Goal: Communication & Community: Answer question/provide support

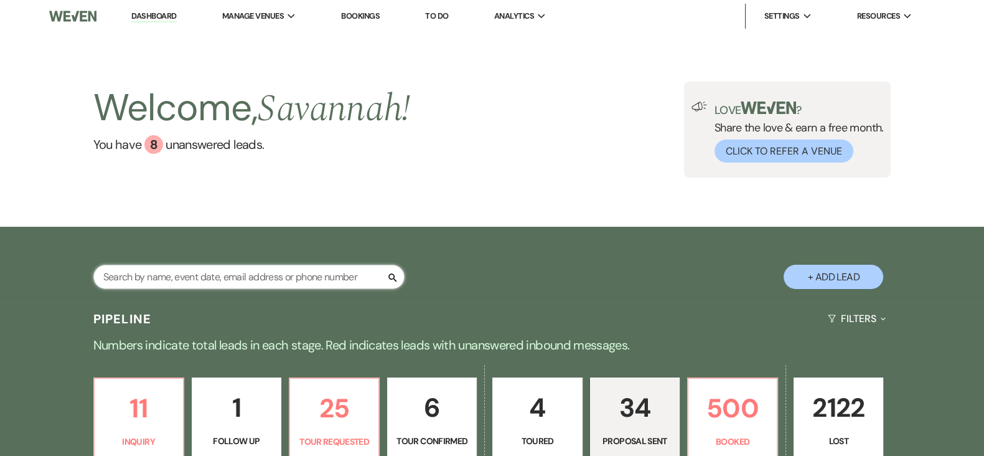
click at [311, 281] on input "text" at bounding box center [248, 277] width 311 height 24
type input "Cierra"
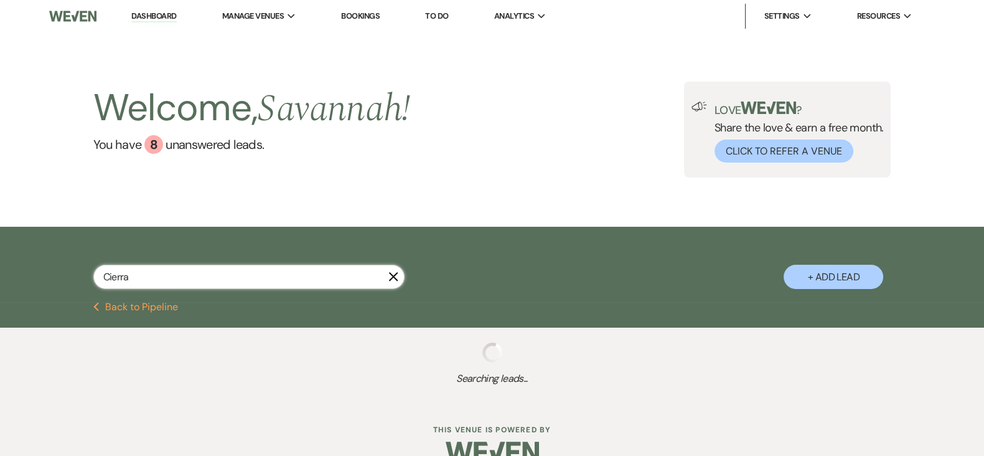
select select "8"
select select "5"
select select "8"
select select "5"
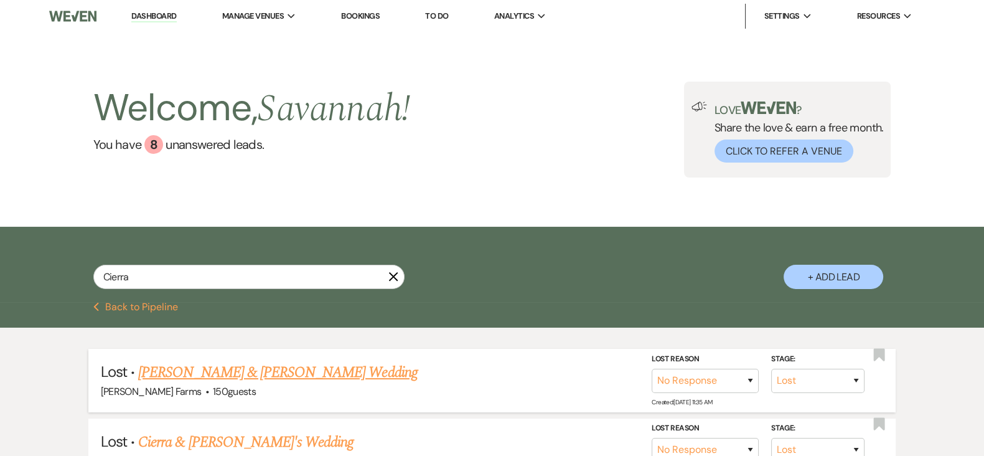
click at [285, 378] on link "[PERSON_NAME] & [PERSON_NAME] Wedding" at bounding box center [277, 372] width 279 height 22
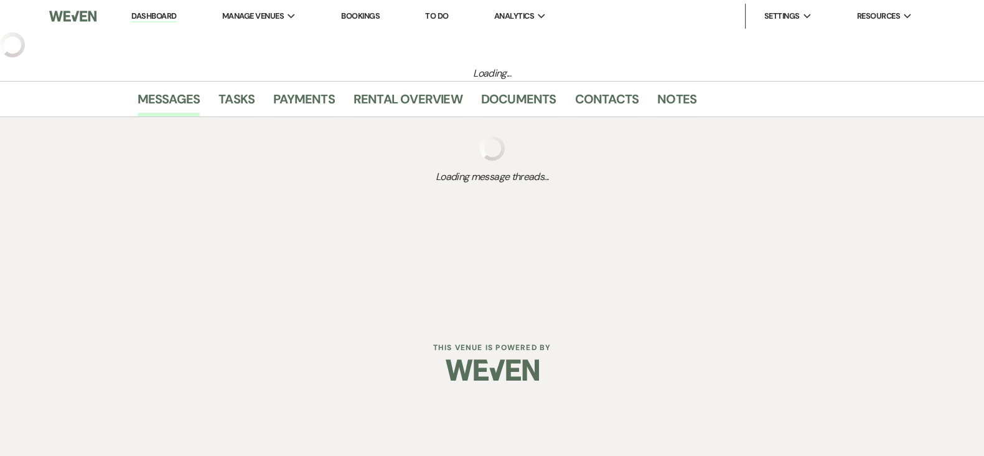
select select "8"
select select "5"
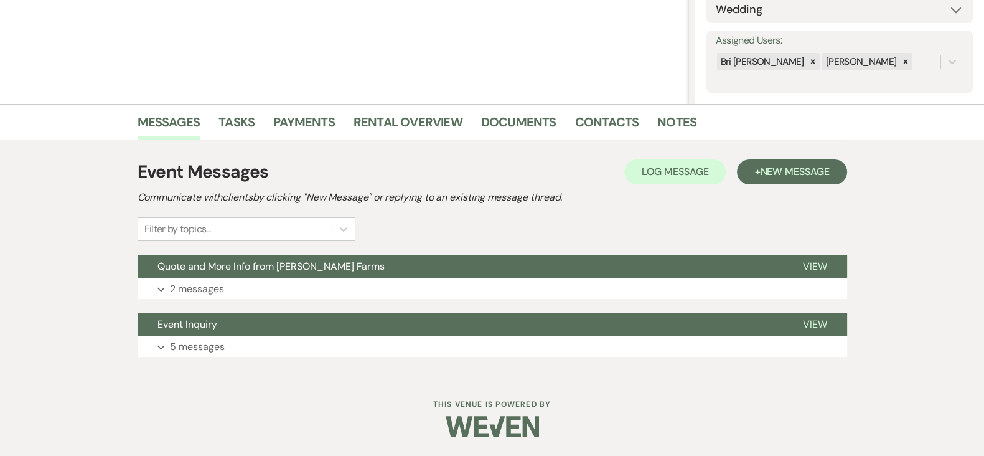
scroll to position [64, 0]
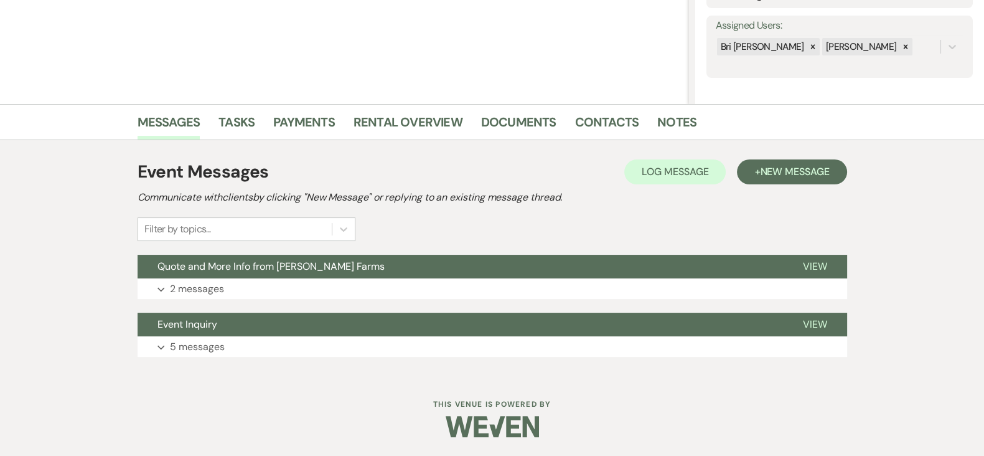
click at [557, 303] on div "Event Messages Log Log Message + New Message Communicate with clients by clicki…" at bounding box center [493, 258] width 710 height 210
click at [573, 291] on button "Expand 2 messages" at bounding box center [493, 288] width 710 height 21
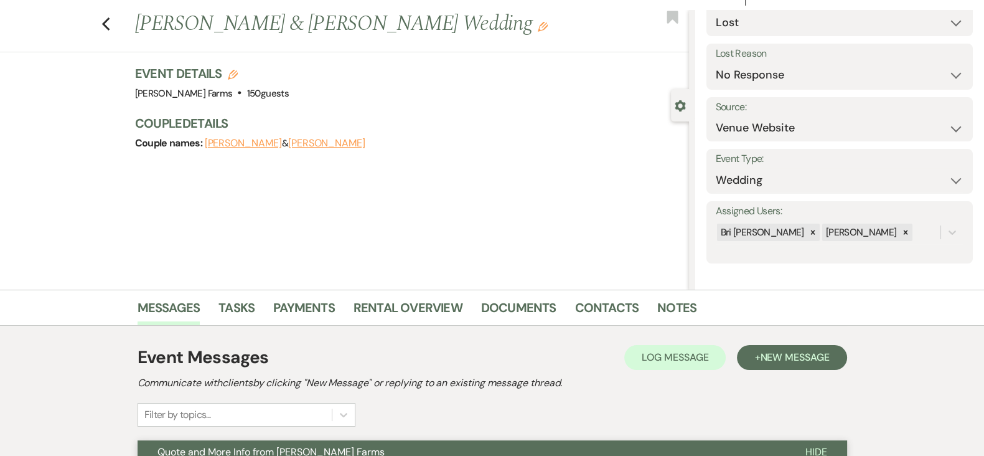
scroll to position [0, 0]
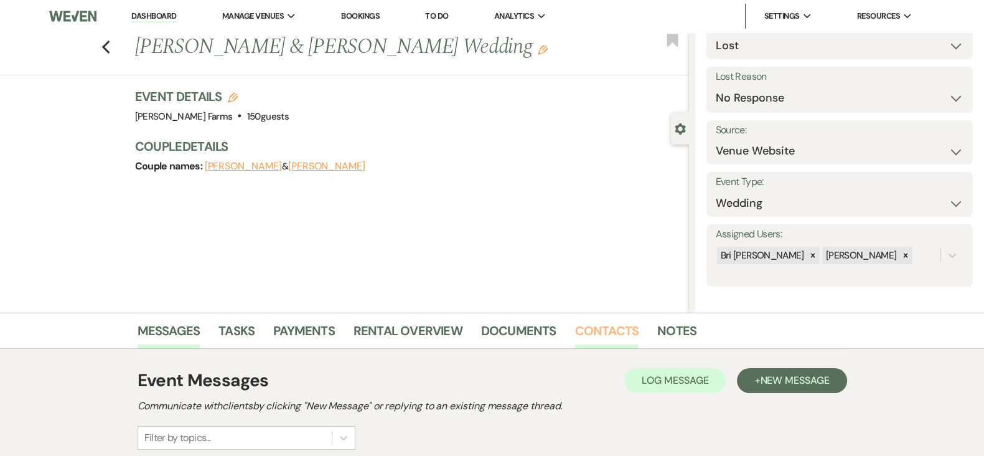
click at [610, 327] on link "Contacts" at bounding box center [607, 334] width 64 height 27
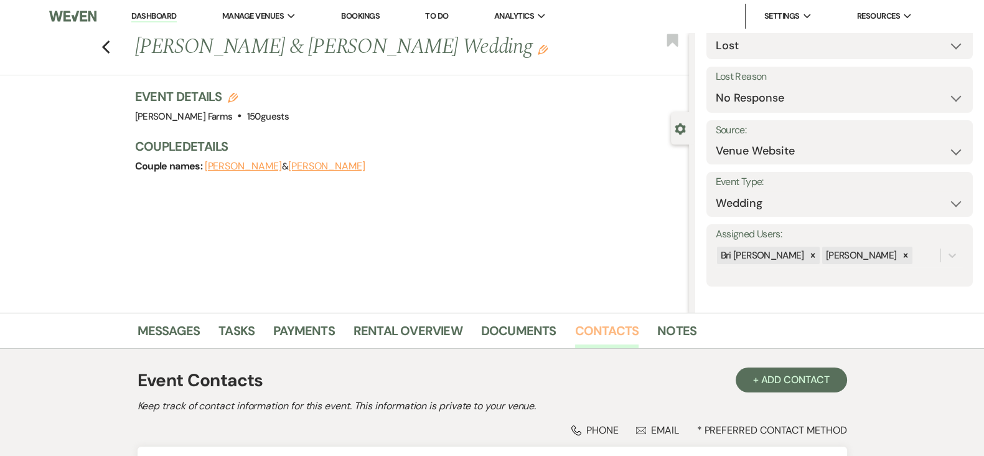
click at [585, 328] on link "Contacts" at bounding box center [607, 334] width 64 height 27
click at [110, 45] on use "button" at bounding box center [105, 47] width 8 height 14
select select "8"
select select "5"
select select "8"
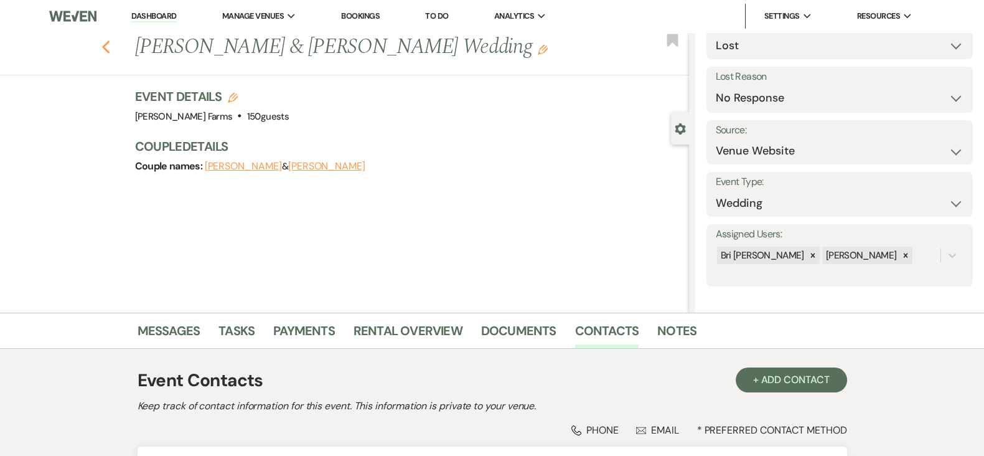
select select "5"
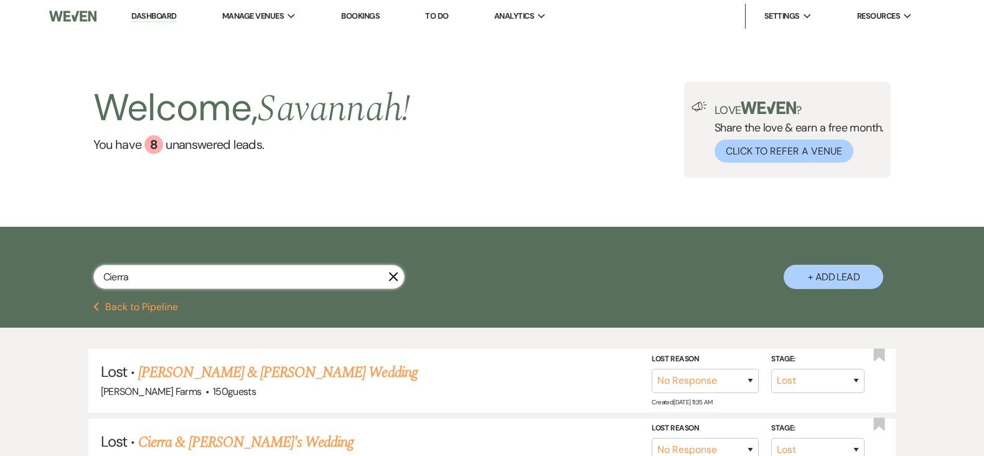
click at [330, 272] on input "Cierra" at bounding box center [248, 277] width 311 height 24
type input "[PERSON_NAME]"
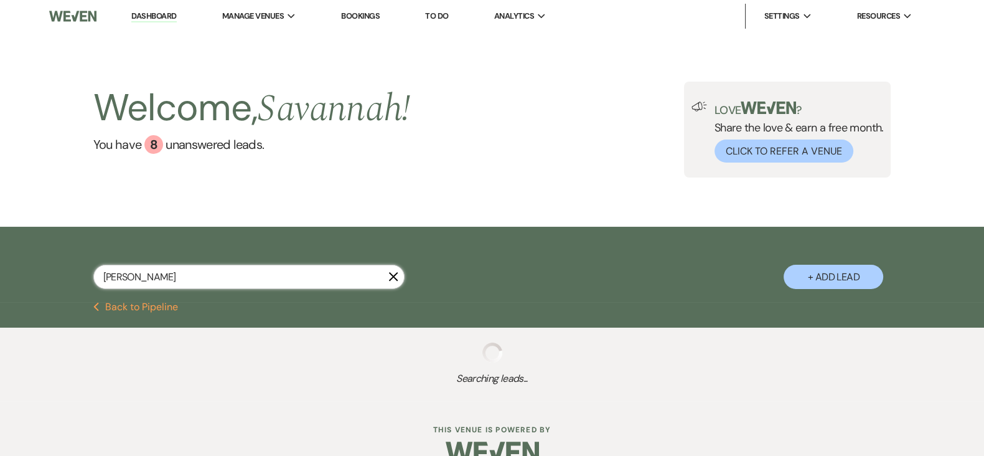
select select "6"
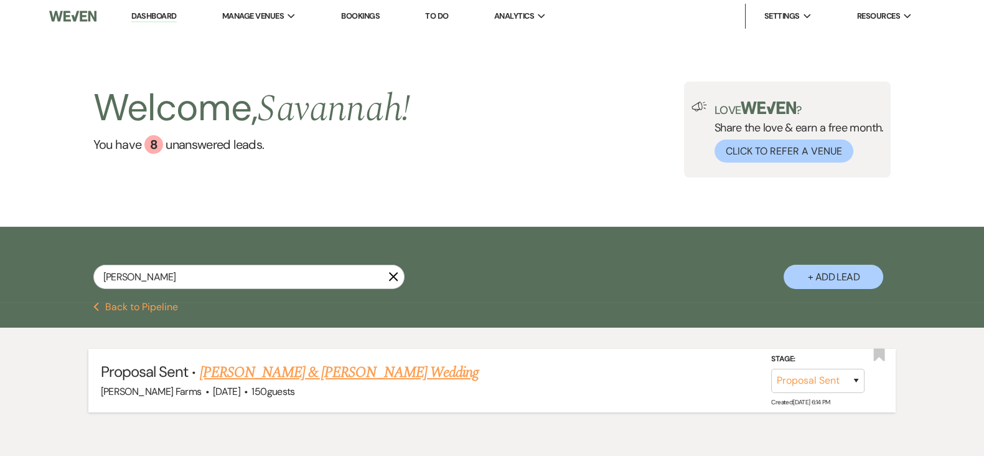
click at [454, 376] on link "[PERSON_NAME] & [PERSON_NAME] Wedding" at bounding box center [339, 372] width 279 height 22
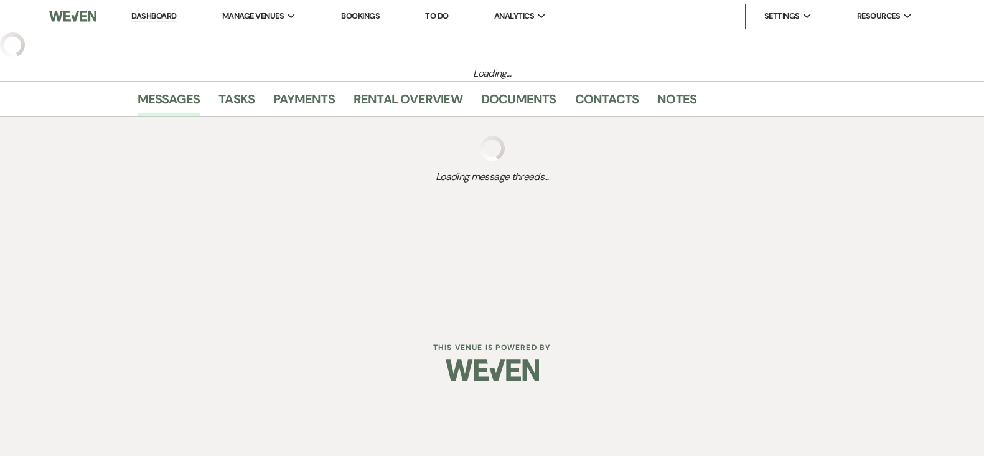
select select "6"
select select "5"
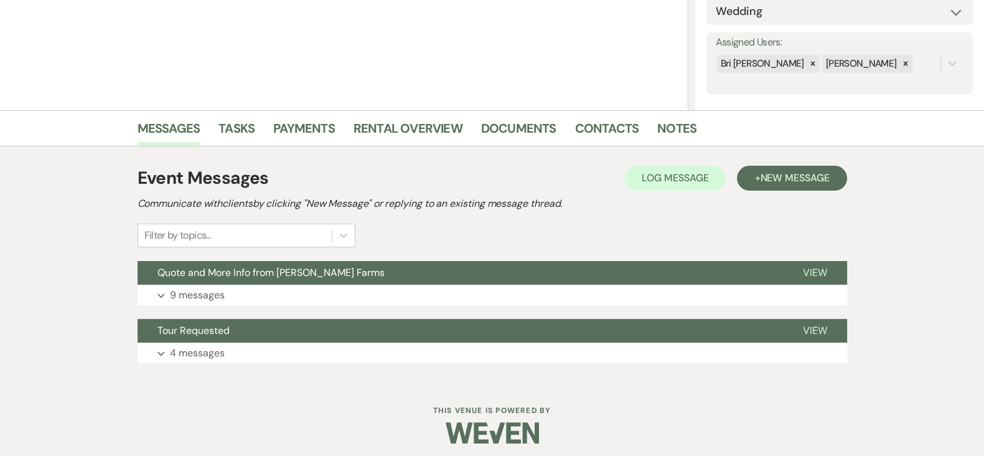
scroll to position [209, 0]
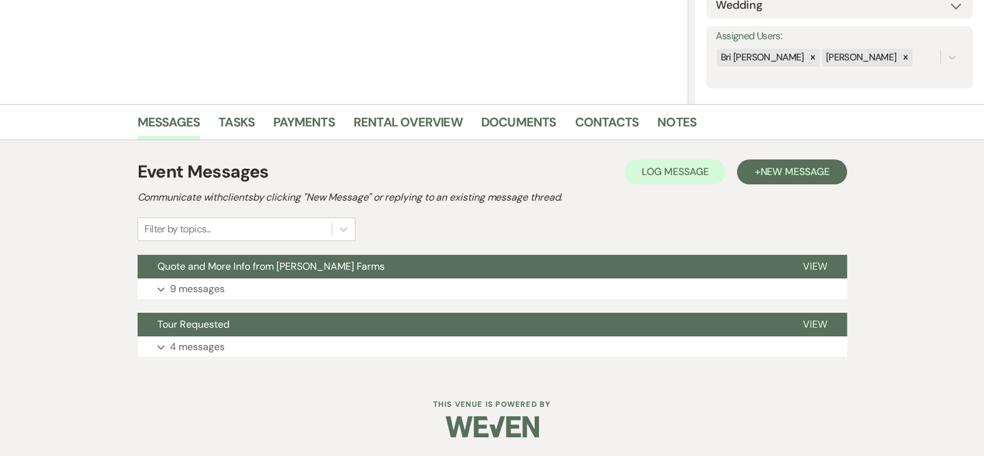
click at [699, 299] on div "Event Messages Log Log Message + New Message Communicate with clients by clicki…" at bounding box center [493, 258] width 710 height 210
click at [613, 292] on button "Expand 9 messages" at bounding box center [493, 288] width 710 height 21
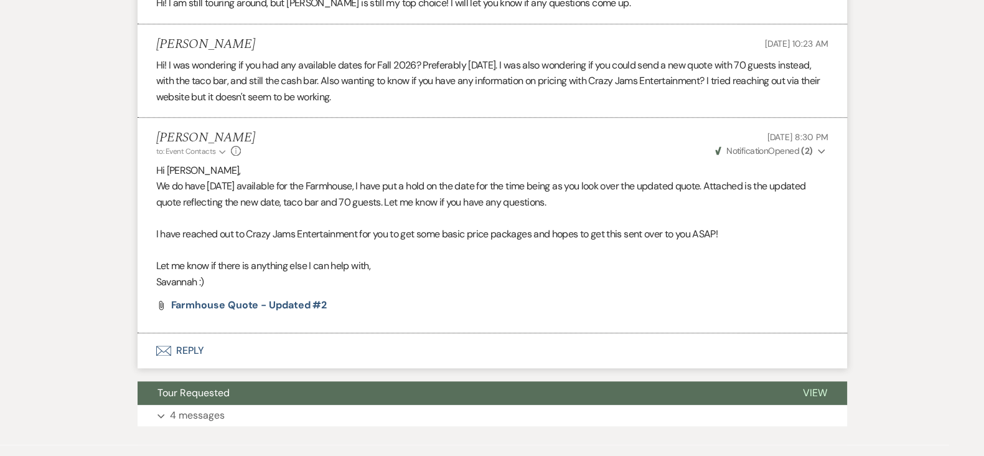
scroll to position [1780, 0]
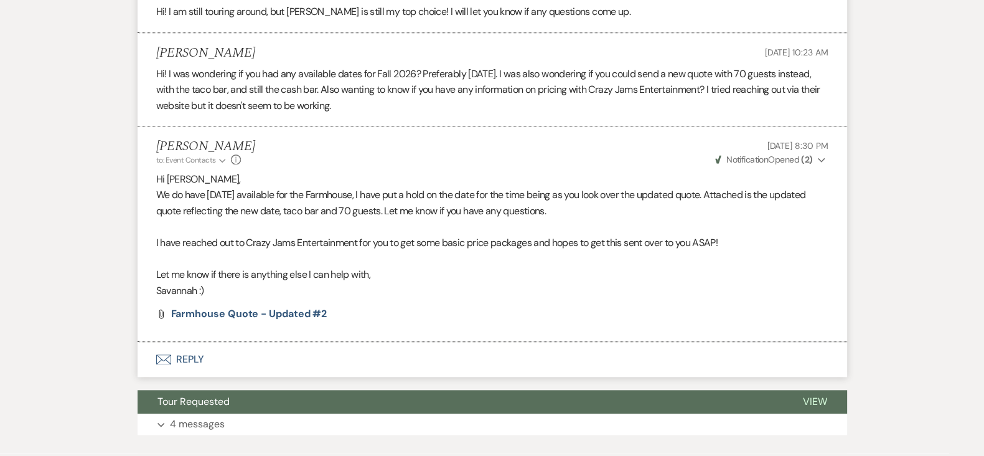
click at [629, 361] on button "Envelope Reply" at bounding box center [493, 359] width 710 height 35
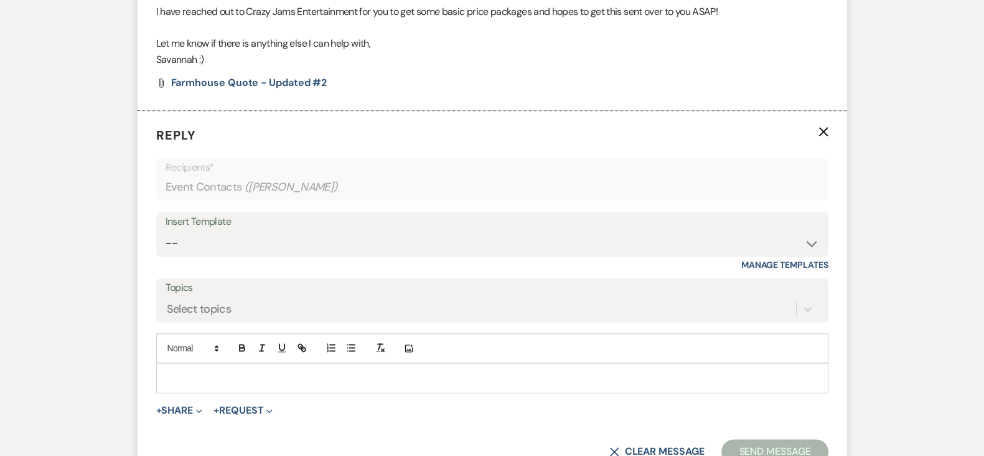
scroll to position [2021, 0]
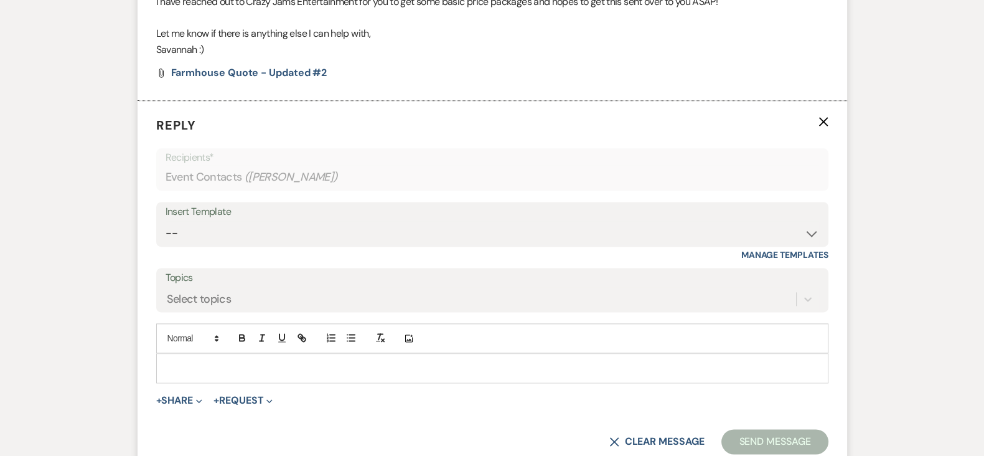
click at [417, 367] on p at bounding box center [492, 368] width 652 height 14
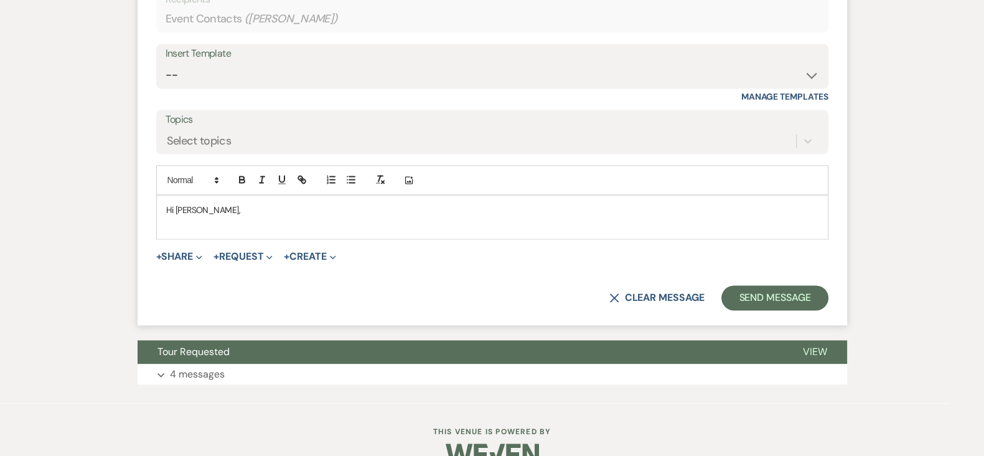
scroll to position [2205, 0]
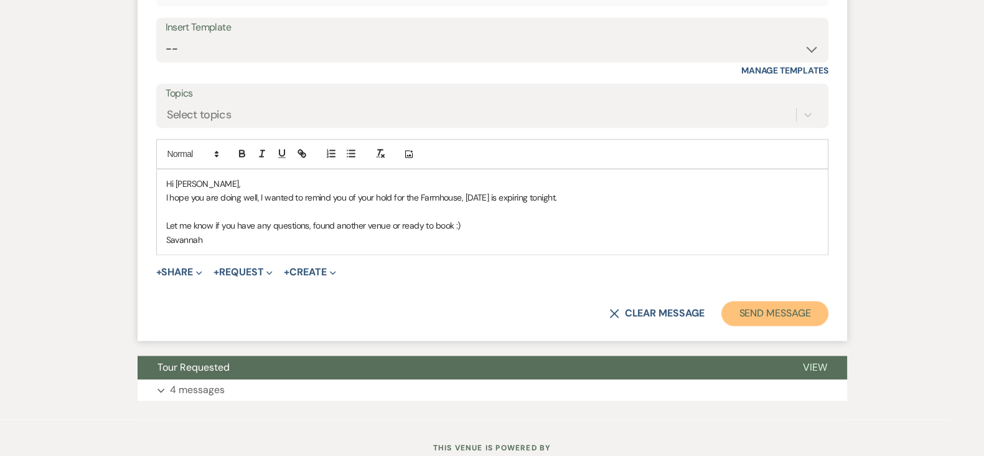
click at [770, 313] on button "Send Message" at bounding box center [775, 313] width 106 height 25
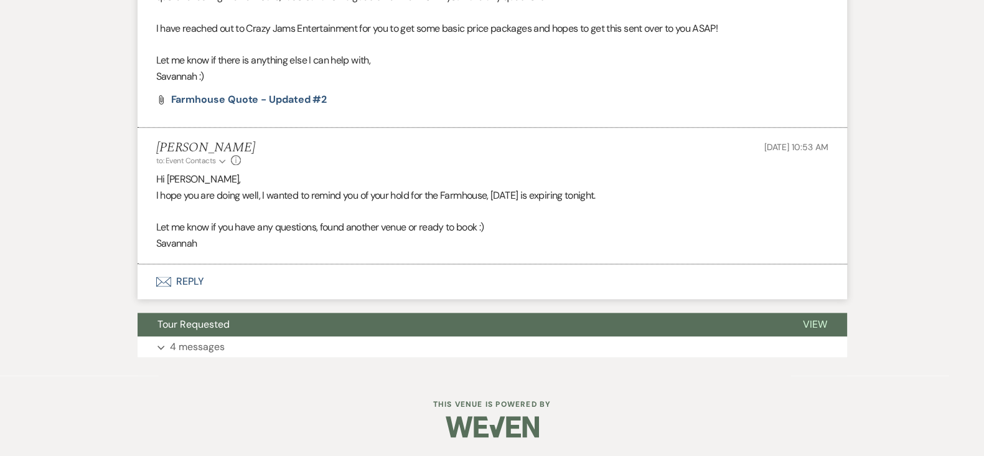
scroll to position [1993, 0]
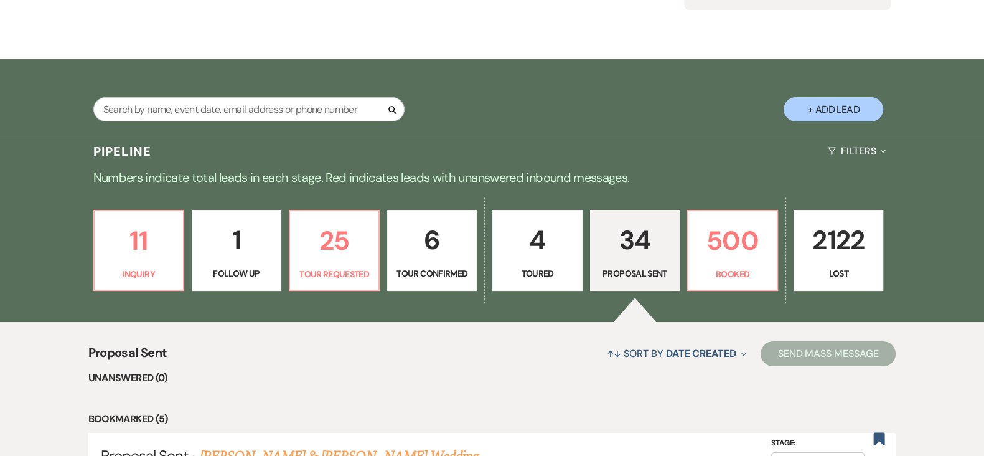
scroll to position [121, 0]
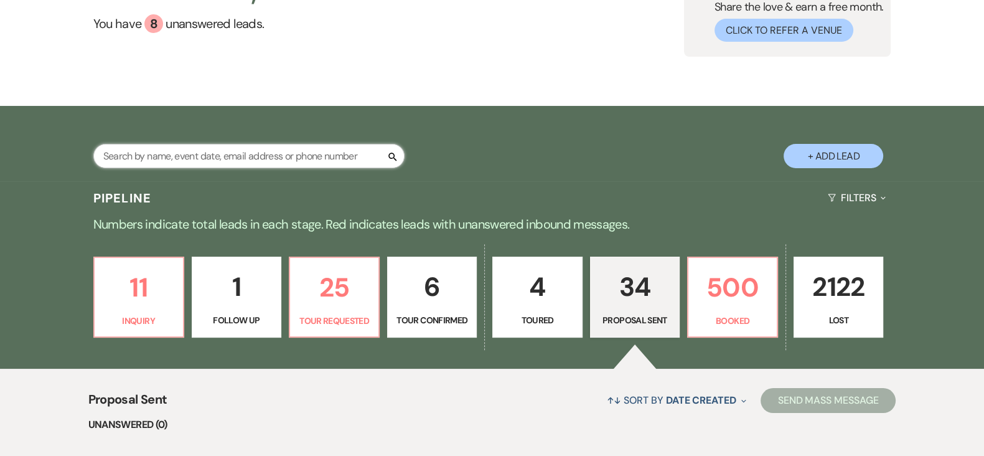
click at [285, 162] on input "text" at bounding box center [248, 156] width 311 height 24
type input "cierra"
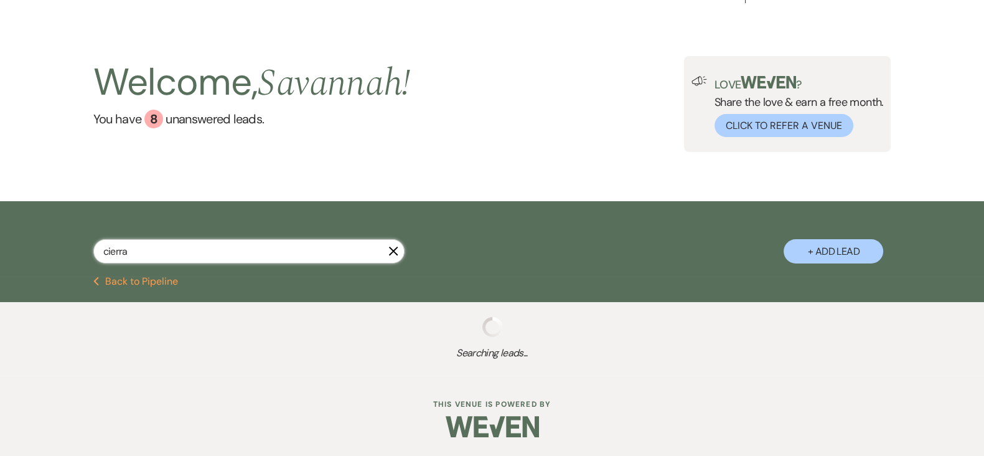
scroll to position [121, 0]
select select "8"
select select "5"
select select "8"
select select "5"
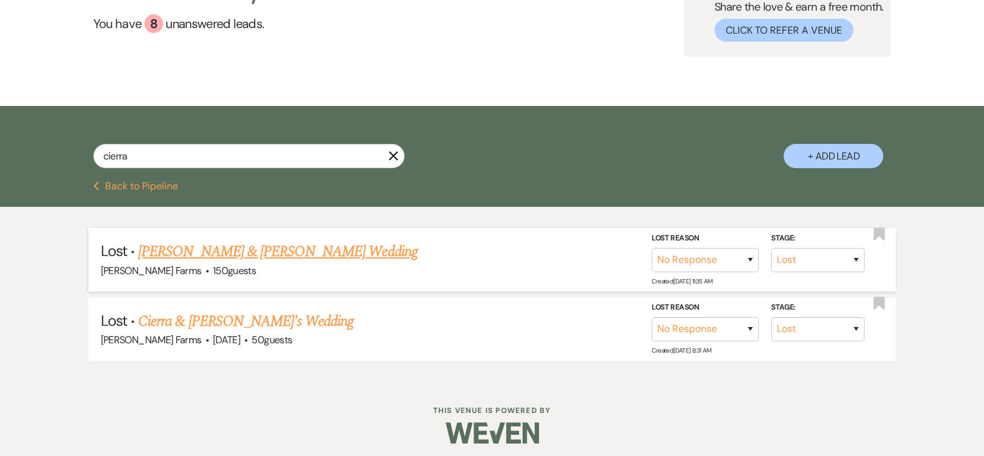
click at [326, 247] on link "[PERSON_NAME] & [PERSON_NAME] Wedding" at bounding box center [277, 251] width 279 height 22
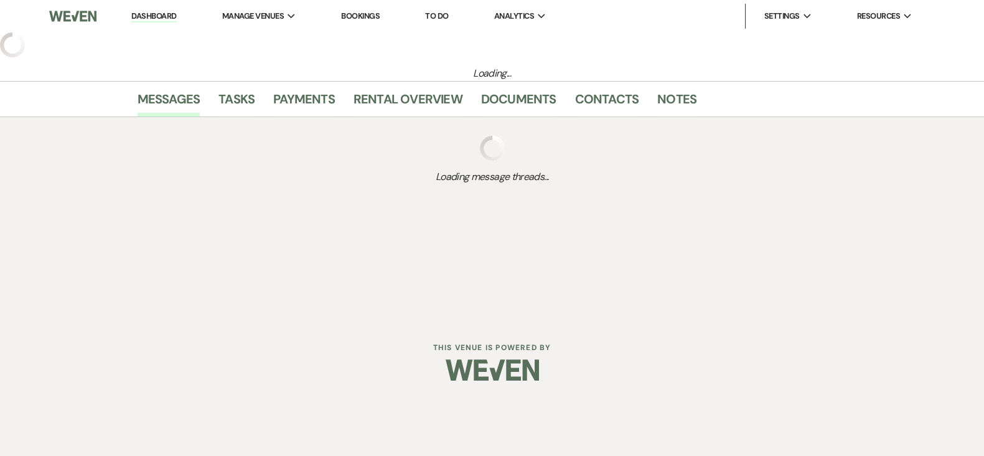
select select "8"
select select "5"
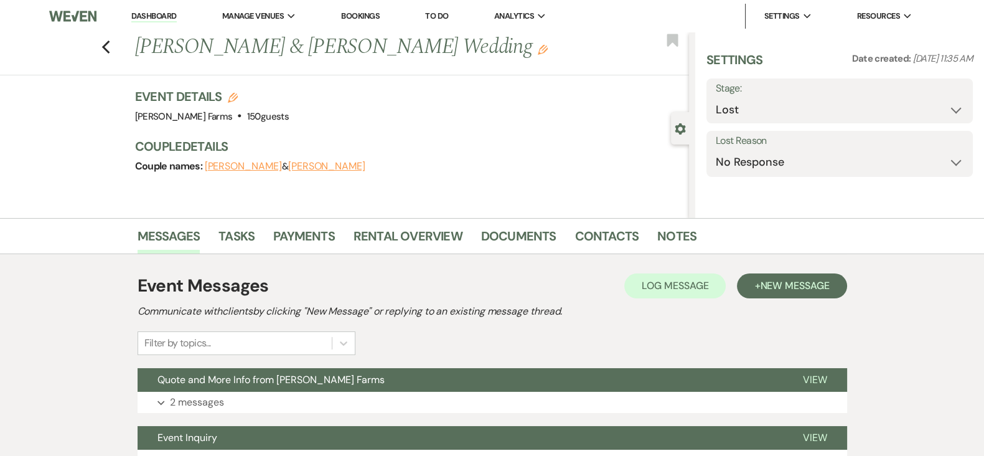
select select "5"
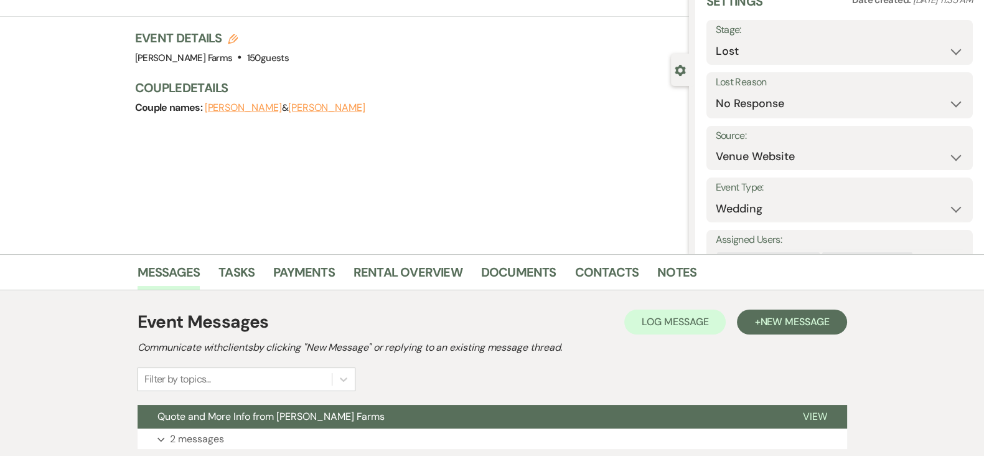
scroll to position [53, 0]
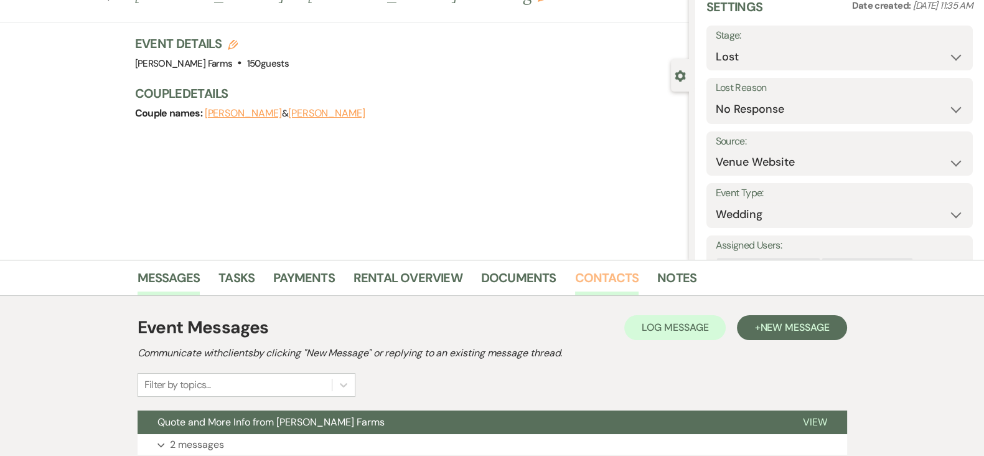
click at [614, 285] on link "Contacts" at bounding box center [607, 281] width 64 height 27
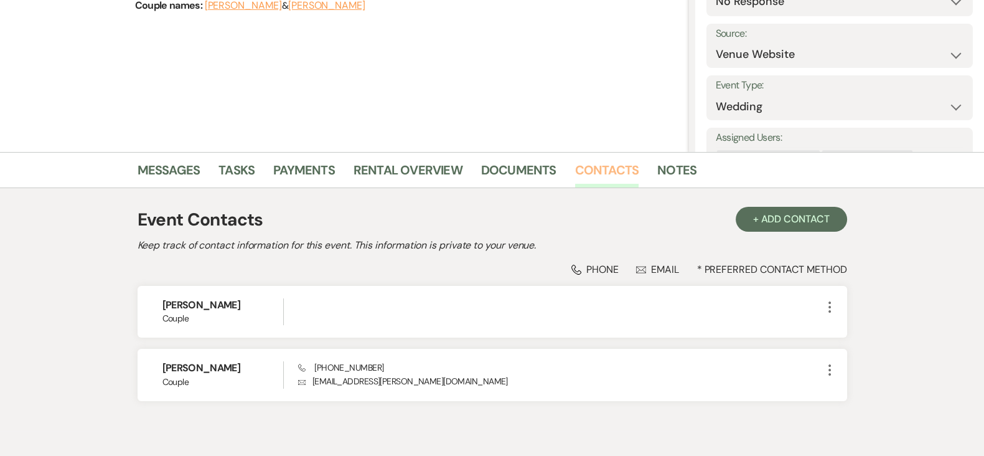
scroll to position [215, 0]
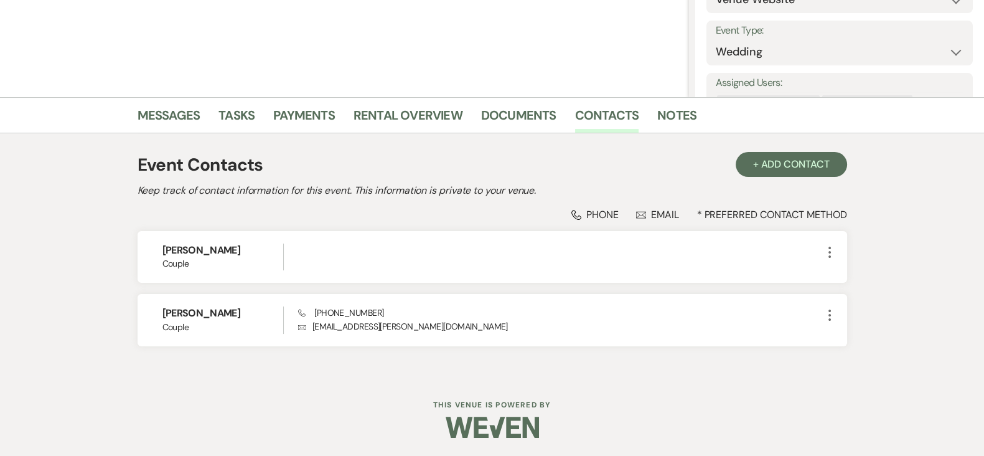
click at [486, 152] on div "Event Contacts + Add Contact" at bounding box center [493, 165] width 710 height 26
click at [412, 405] on div at bounding box center [493, 427] width 638 height 59
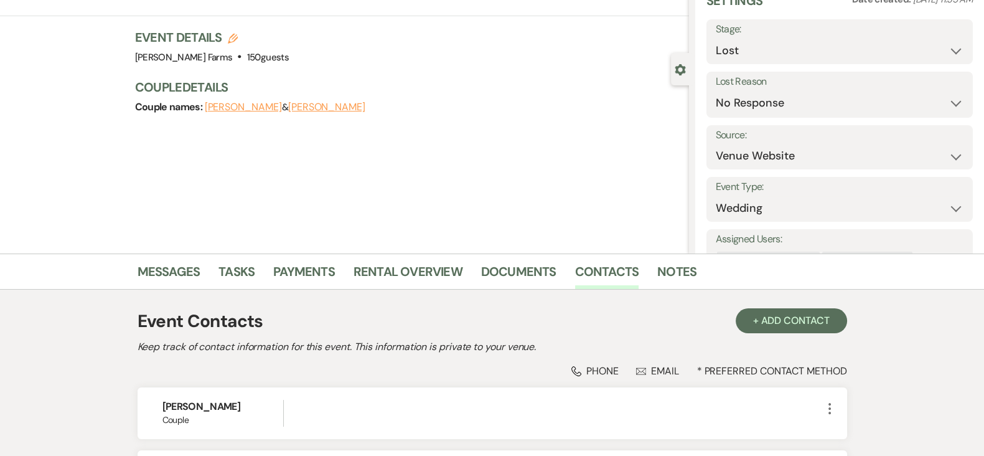
scroll to position [0, 0]
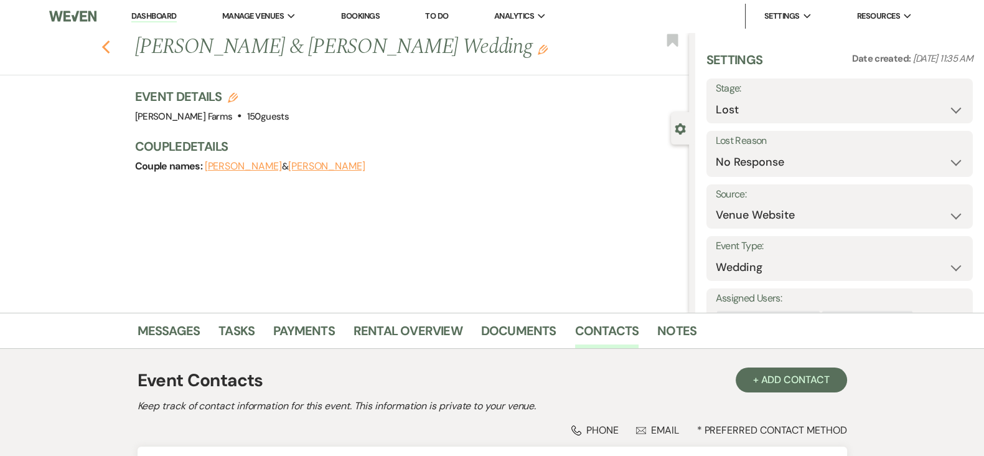
click at [109, 53] on icon "Previous" at bounding box center [105, 47] width 9 height 15
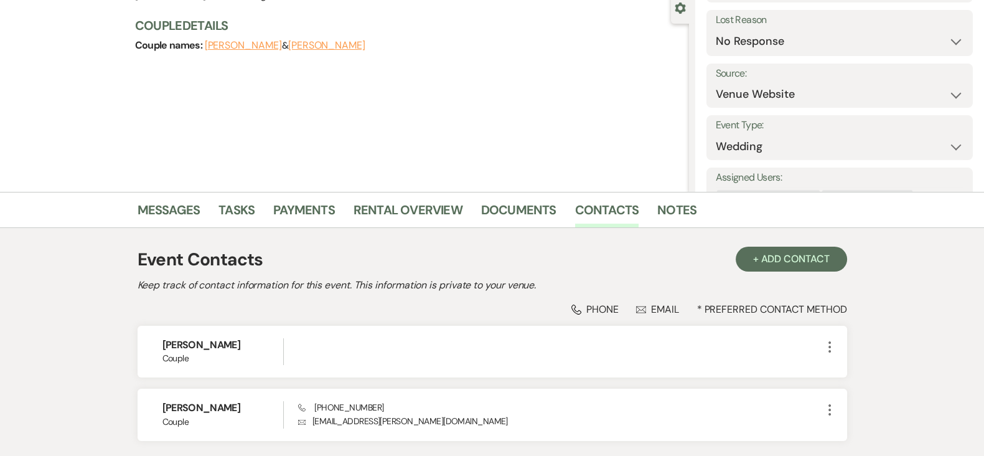
select select "8"
select select "5"
select select "8"
select select "5"
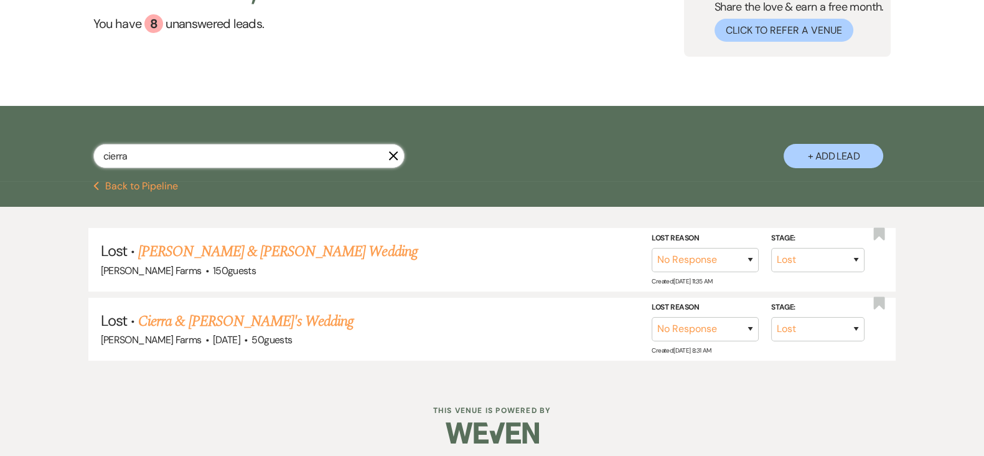
click at [342, 156] on input "cierra" at bounding box center [248, 156] width 311 height 24
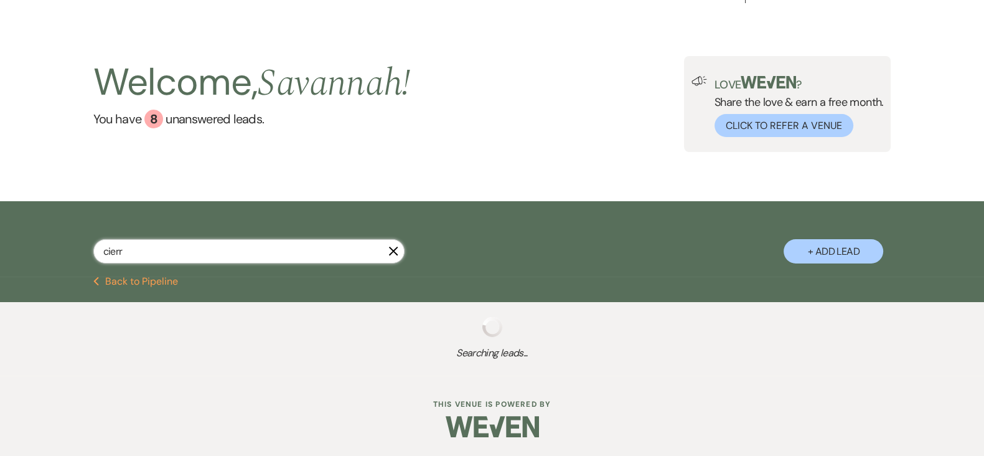
scroll to position [121, 0]
type input "c"
select select "8"
select select "5"
select select "8"
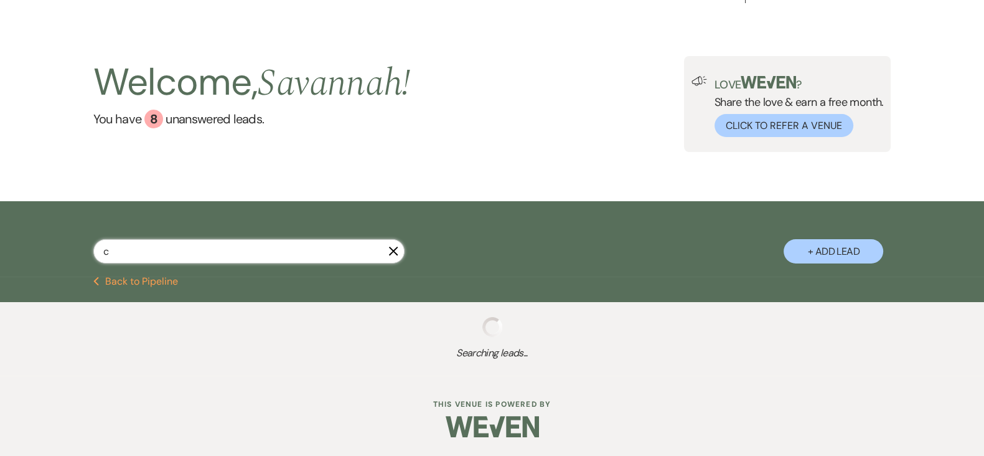
select select "5"
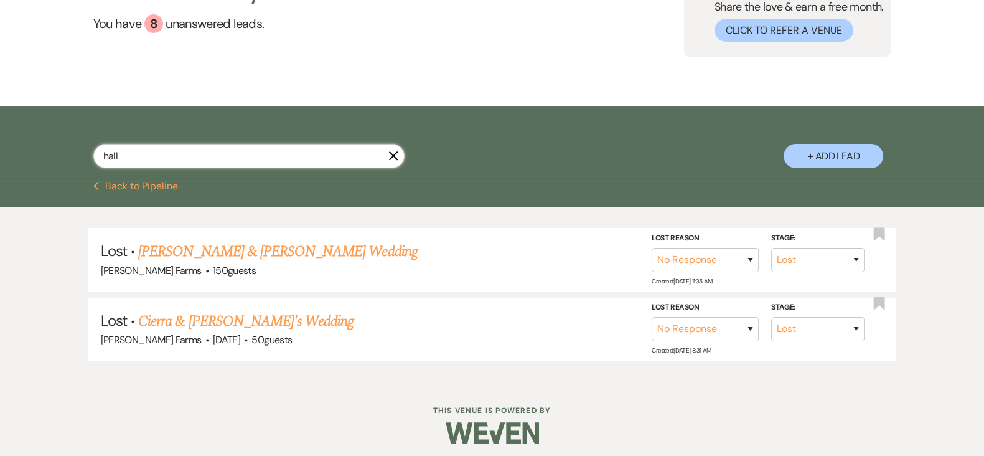
type input "hall"
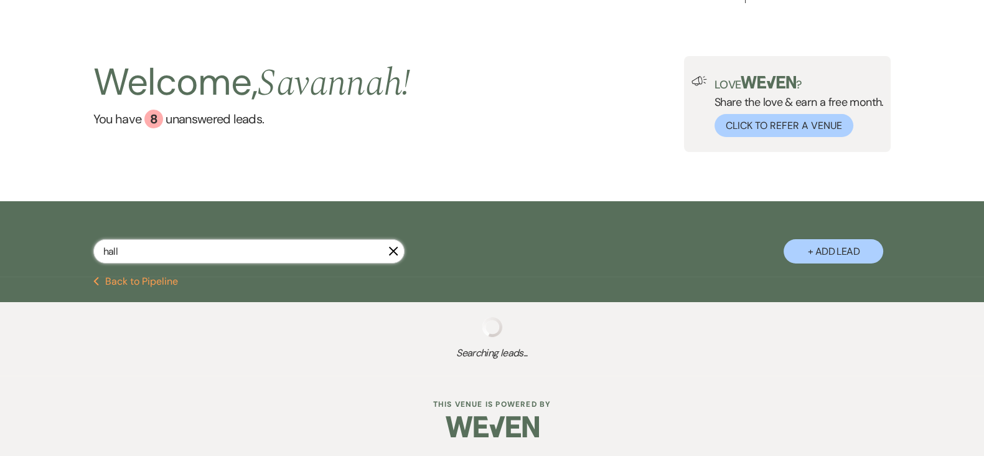
select select "8"
select select "5"
select select "8"
select select "5"
select select "8"
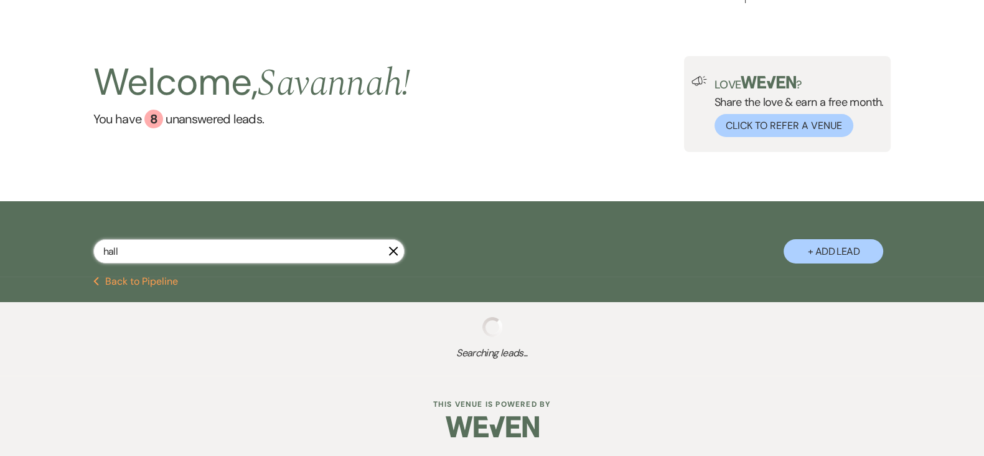
select select "5"
select select "8"
select select "5"
select select "8"
select select "5"
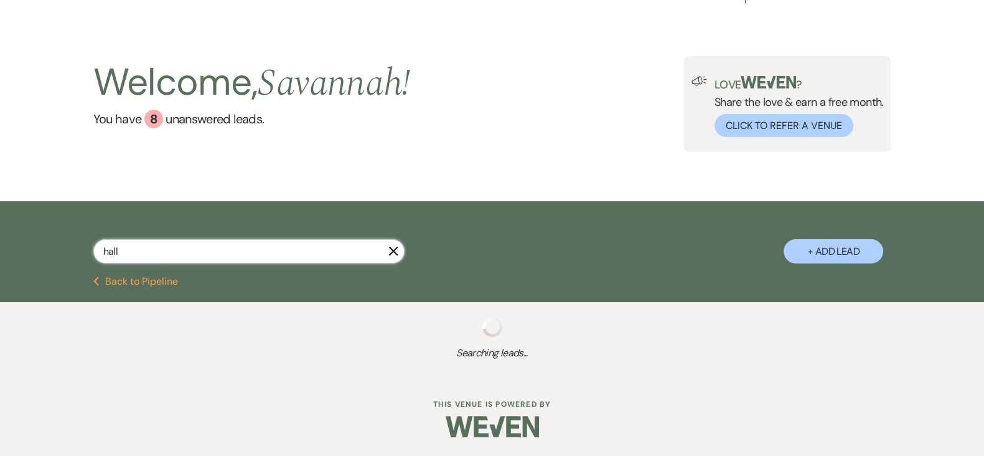
select select "8"
select select "1"
select select "8"
select select "6"
select select "8"
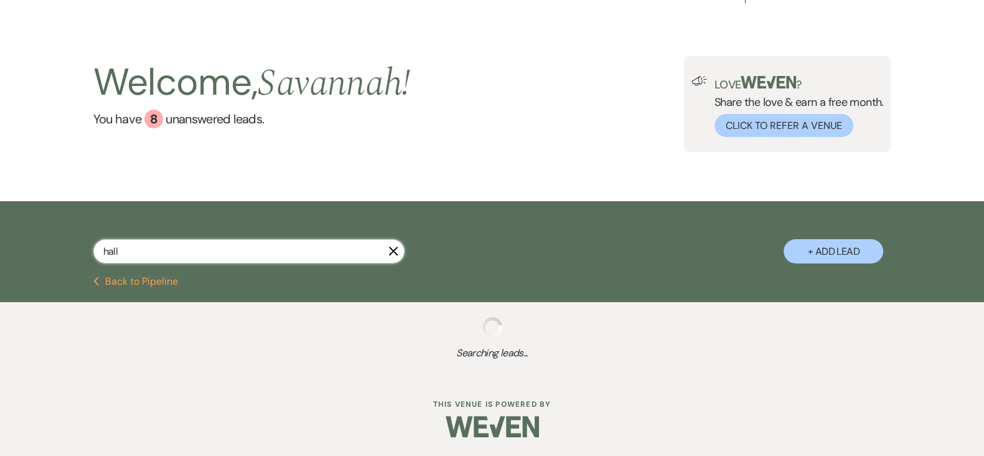
select select "5"
select select "8"
select select "5"
select select "8"
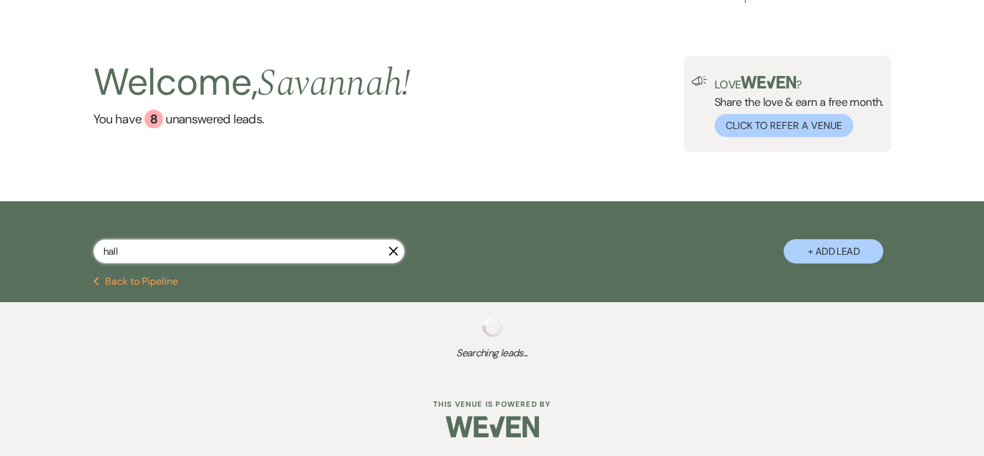
select select "5"
select select "8"
select select "5"
select select "8"
select select "1"
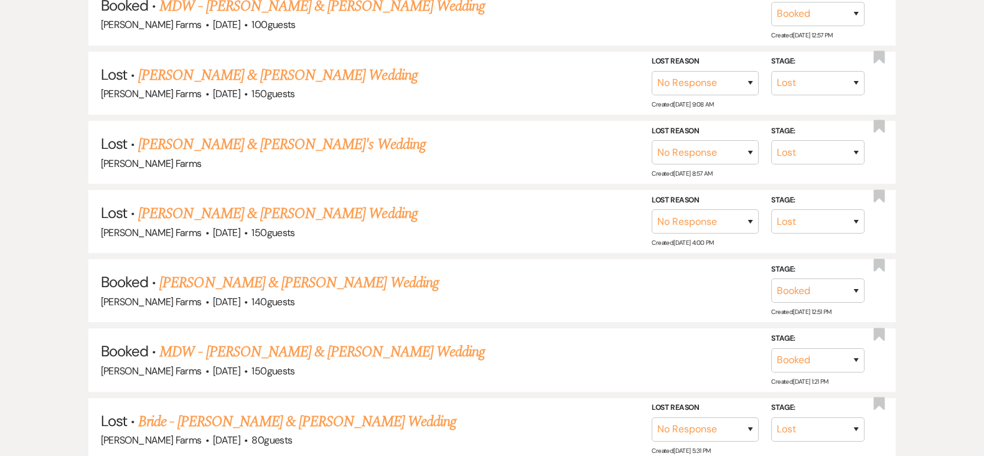
scroll to position [438, 0]
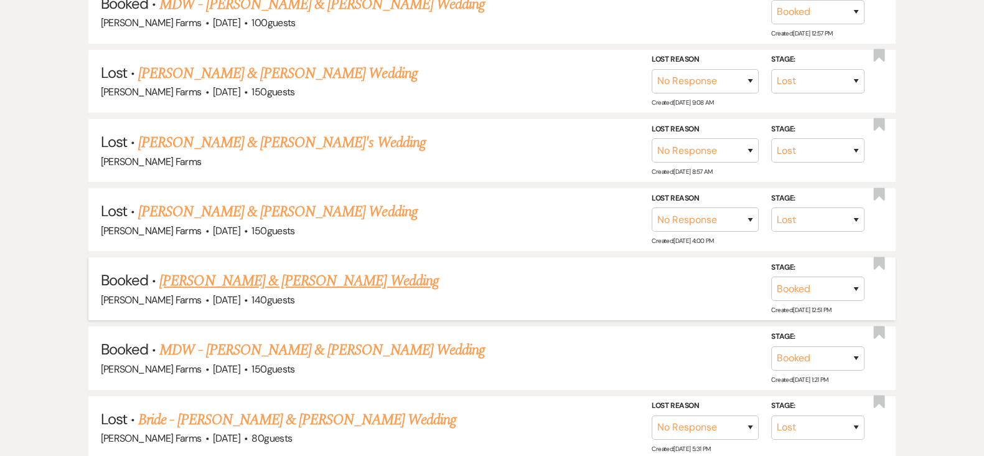
click at [285, 278] on link "FH - Ryan Short & Lacey Hall's Wedding" at bounding box center [298, 281] width 279 height 22
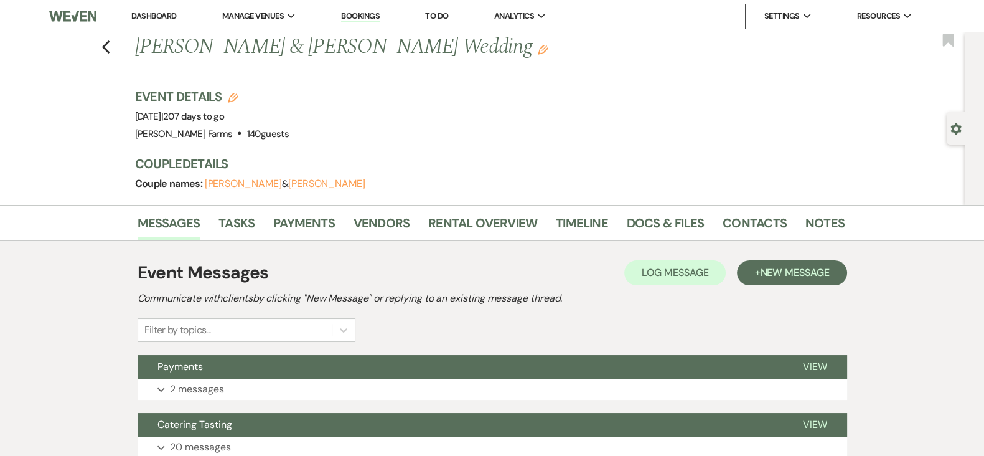
click at [953, 127] on use "button" at bounding box center [956, 128] width 11 height 11
select select "5"
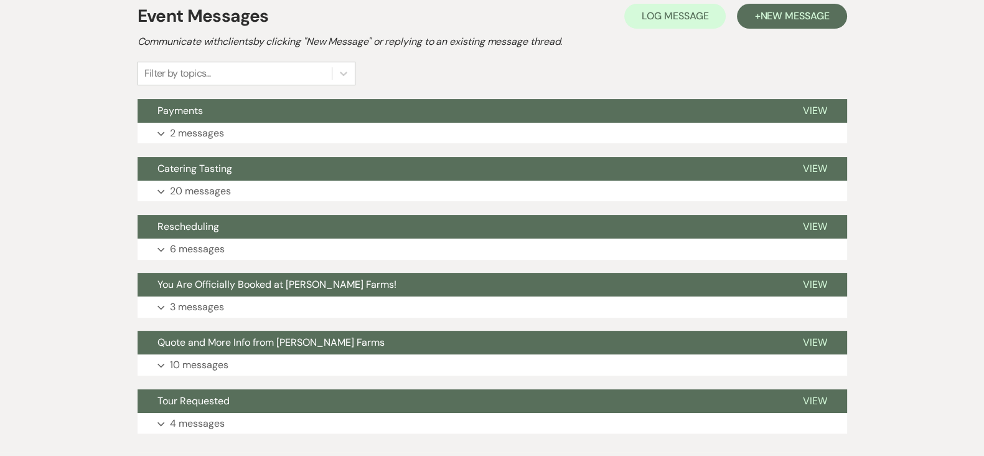
scroll to position [368, 0]
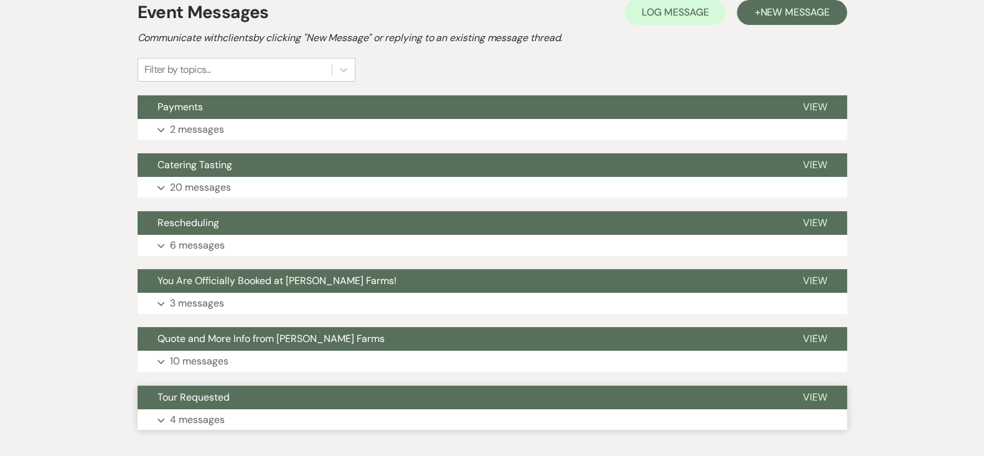
click at [448, 419] on button "Expand 4 messages" at bounding box center [493, 419] width 710 height 21
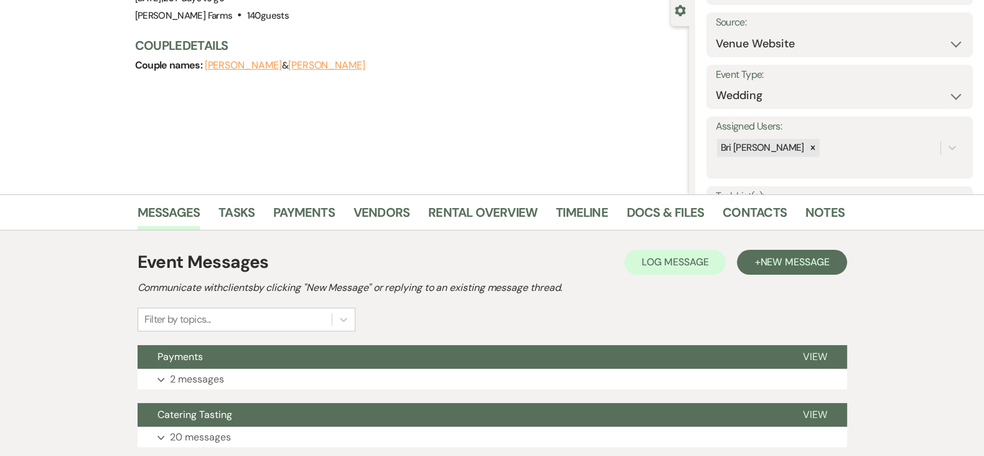
scroll to position [0, 0]
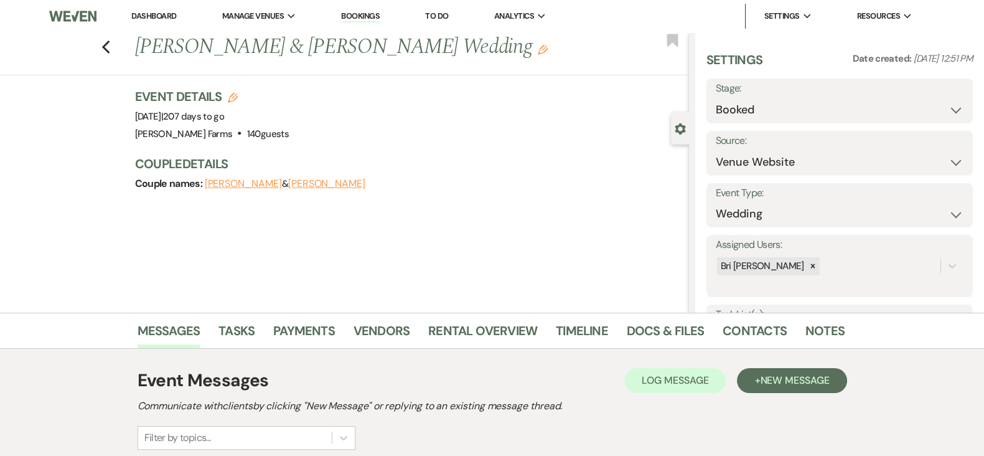
click at [114, 55] on div "Previous FH - Ryan Short & Lacey Hall's Wedding Edit Bookmark" at bounding box center [341, 53] width 695 height 43
click at [111, 49] on icon "Previous" at bounding box center [105, 47] width 9 height 15
select select "8"
select select "5"
select select "8"
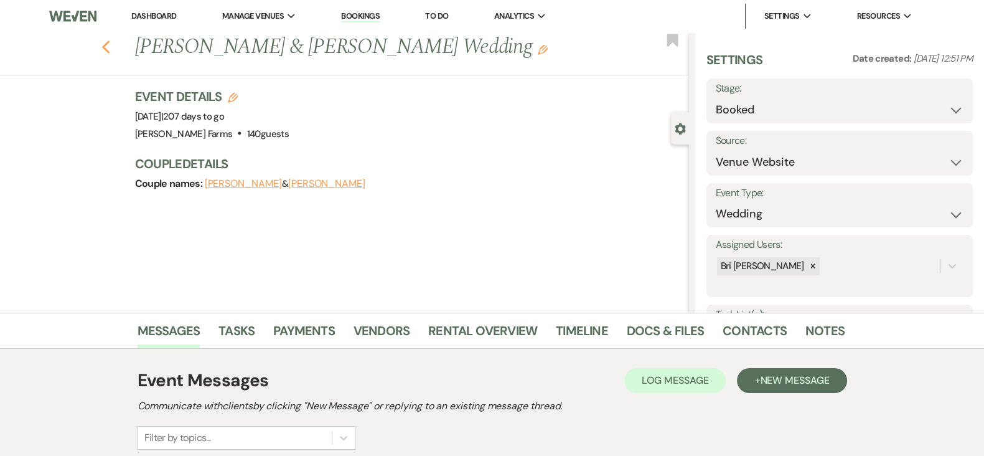
select select "5"
select select "8"
select select "5"
select select "8"
select select "5"
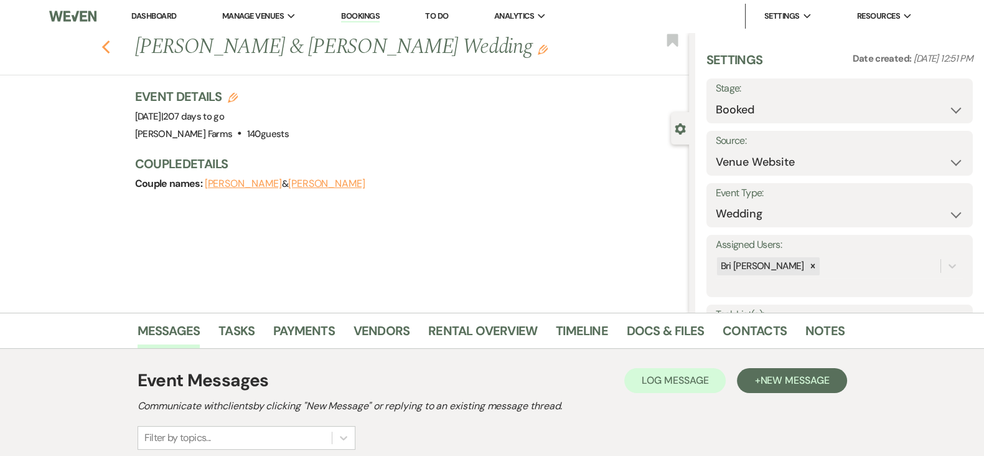
select select "8"
select select "5"
select select "8"
select select "1"
select select "8"
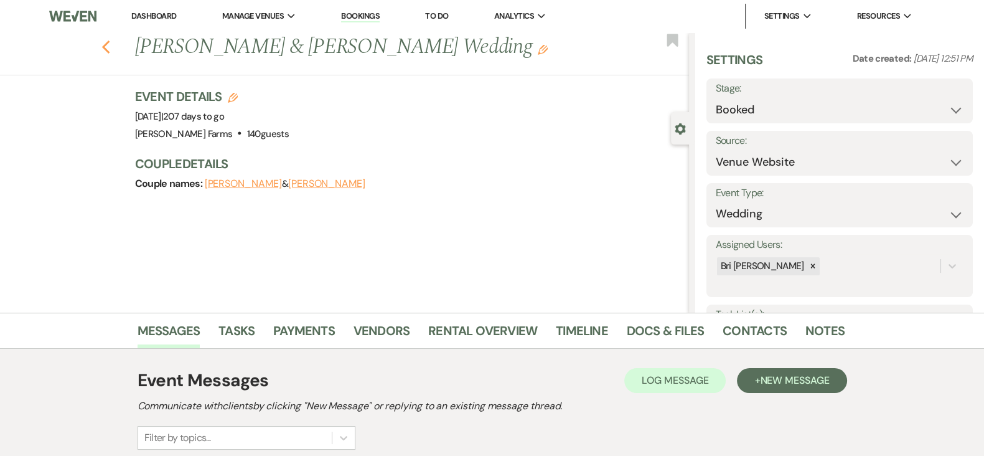
select select "6"
select select "8"
select select "5"
select select "8"
select select "5"
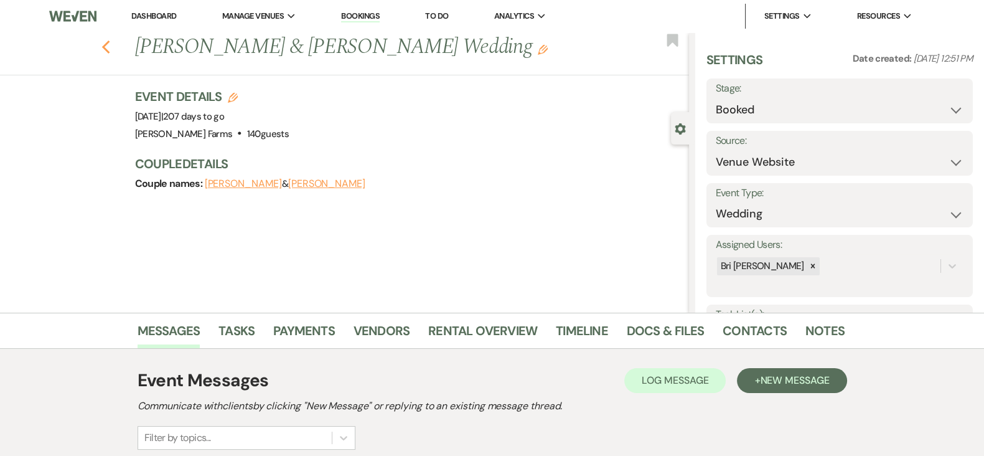
select select "8"
select select "5"
select select "8"
select select "5"
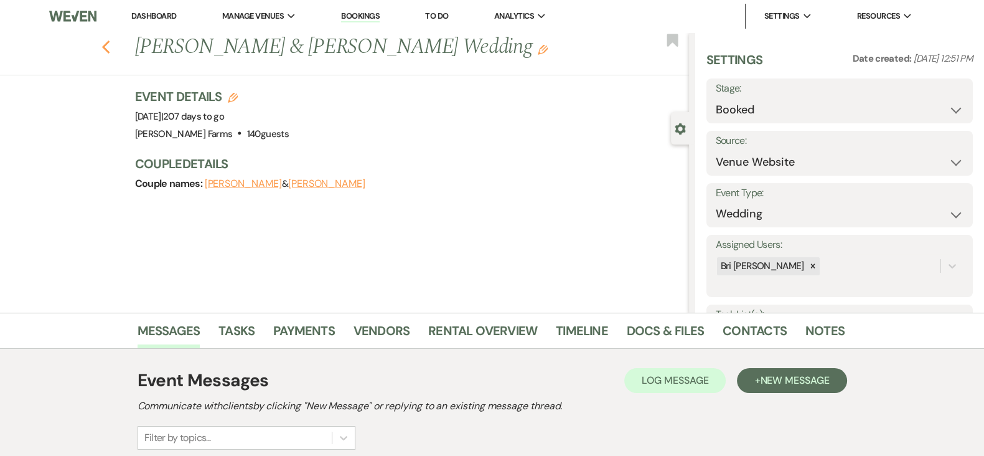
select select "8"
select select "1"
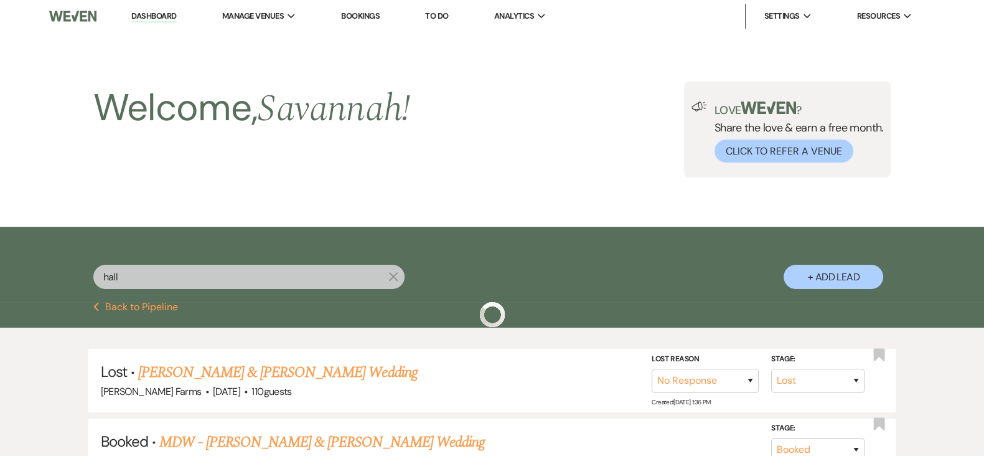
scroll to position [438, 0]
